Goal: Check status

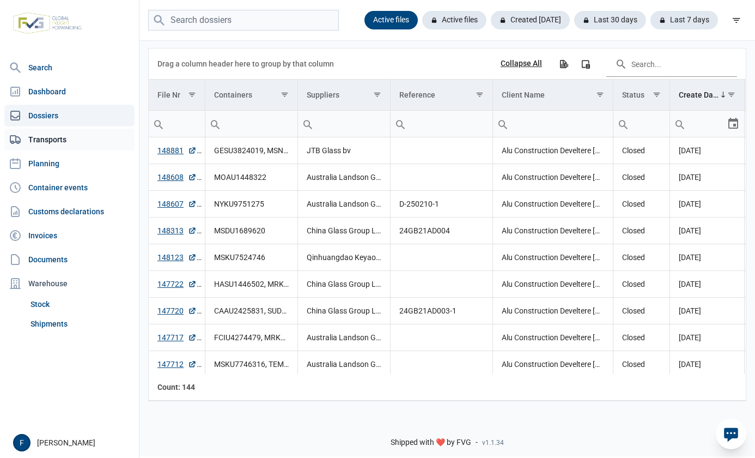
click at [53, 141] on link "Transports" at bounding box center [69, 140] width 130 height 22
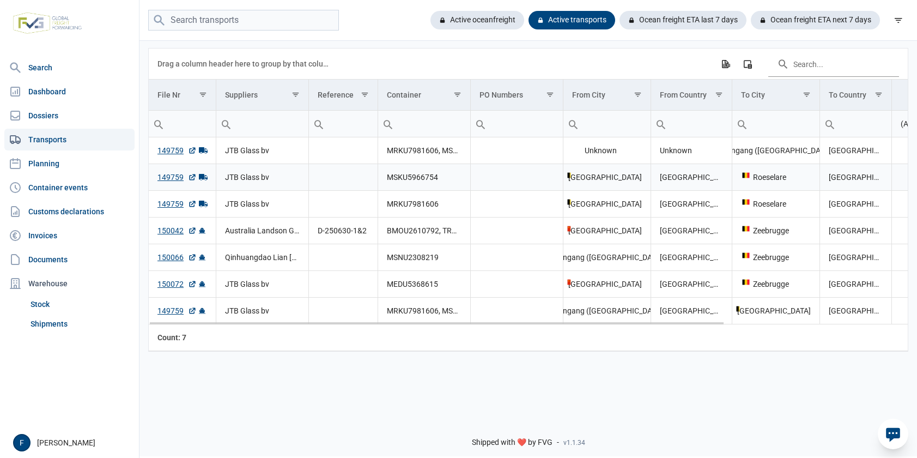
click at [164, 178] on link "149759" at bounding box center [176, 177] width 39 height 11
